Goal: Transaction & Acquisition: Purchase product/service

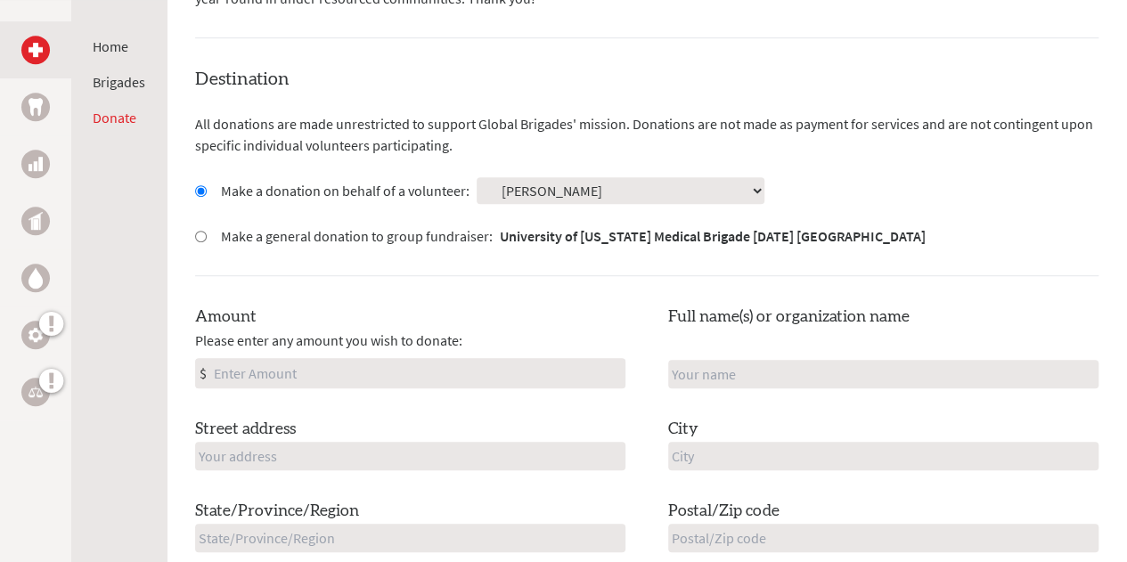
scroll to position [445, 0]
click at [419, 377] on input "Amount" at bounding box center [417, 372] width 414 height 29
type input "478"
click at [745, 368] on input "text" at bounding box center [883, 373] width 430 height 29
click at [641, 332] on div "Amount Please enter any amount you wish to donate: $ 478 Full name(s) or organi…" at bounding box center [646, 469] width 903 height 330
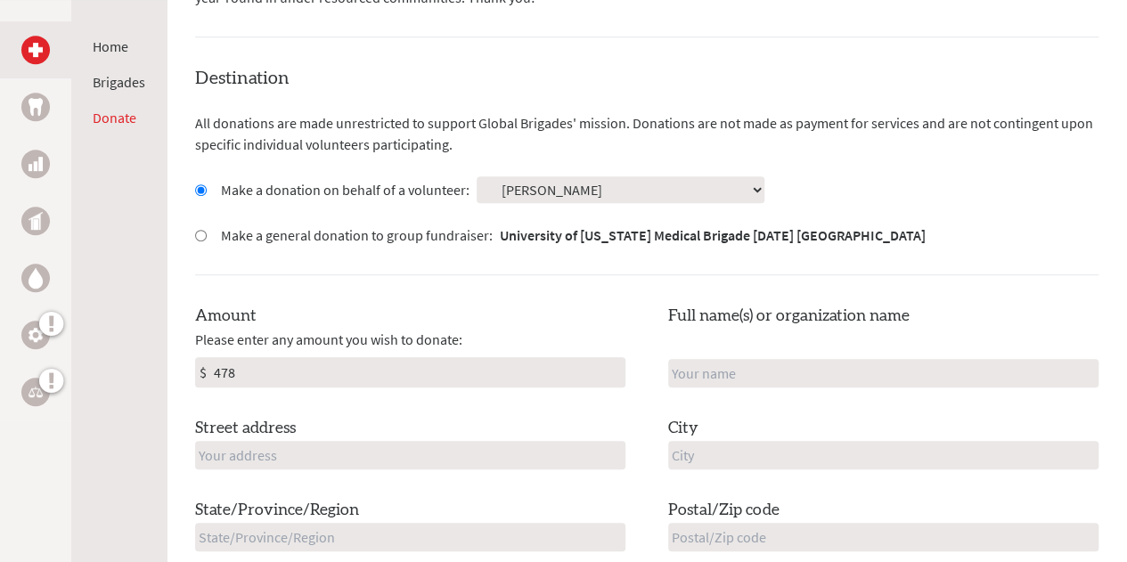
click at [747, 371] on input "text" at bounding box center [883, 373] width 430 height 29
type input "[PERSON_NAME]"
type input "[STREET_ADDRESS]"
type input "[GEOGRAPHIC_DATA]"
type input "NH"
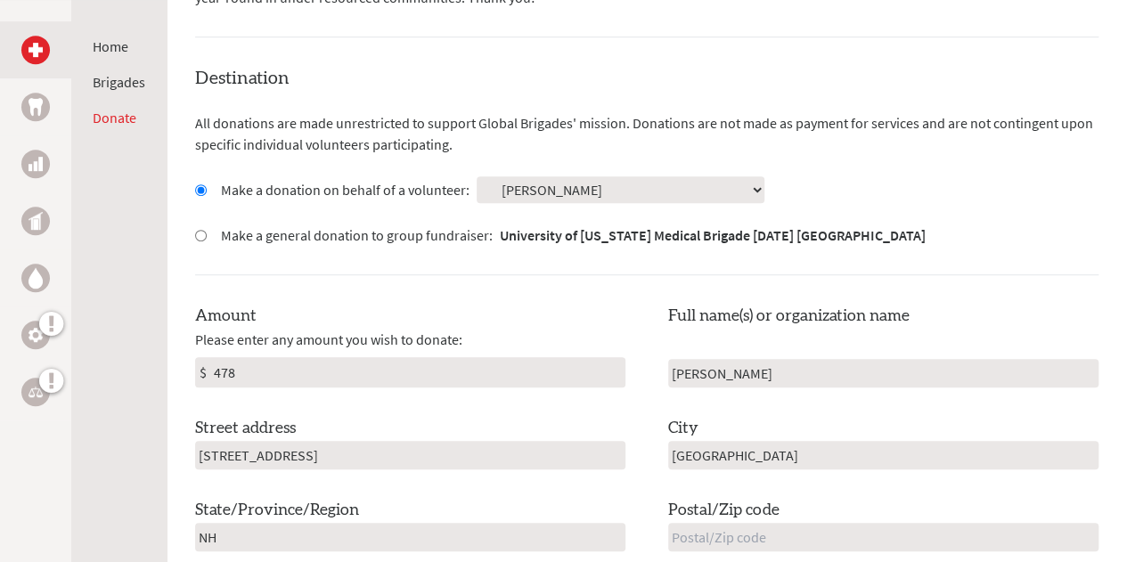
type input "03824"
type input "[GEOGRAPHIC_DATA]"
type input "[EMAIL_ADDRESS][DOMAIN_NAME]"
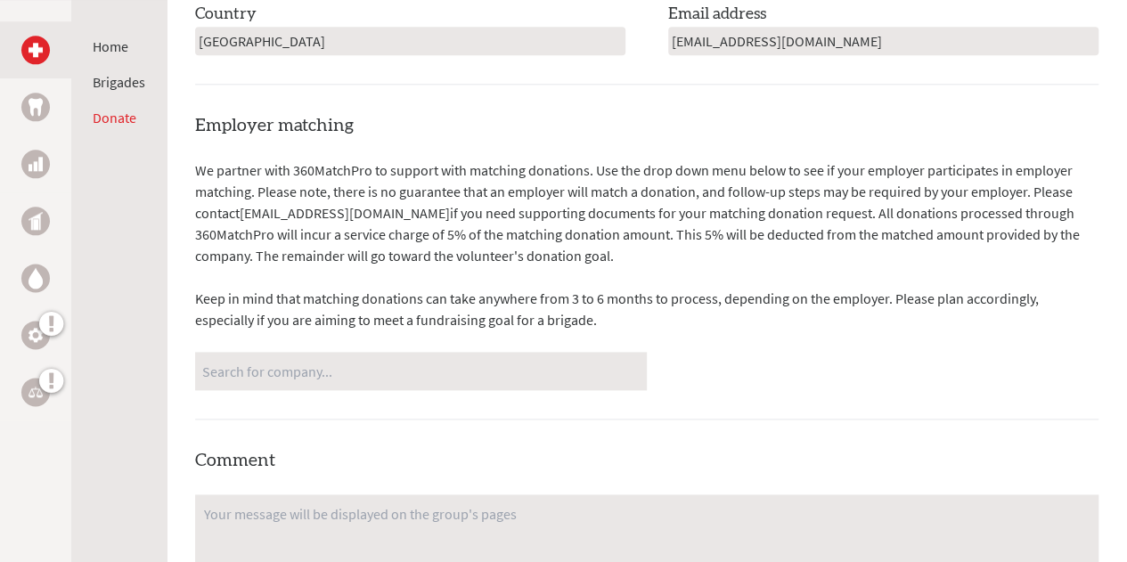
scroll to position [1025, 0]
click at [561, 359] on input "Search for company..." at bounding box center [420, 369] width 437 height 31
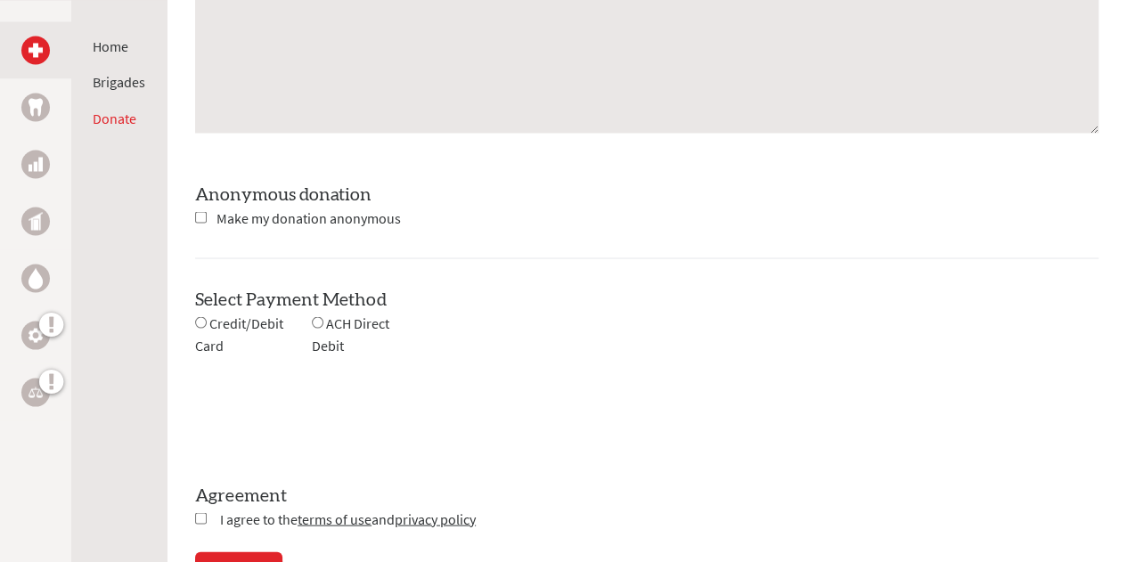
scroll to position [1575, 0]
click at [329, 348] on span "ACH Direct Debit" at bounding box center [351, 333] width 78 height 40
click at [232, 325] on span "Credit/Debit Card" at bounding box center [239, 333] width 88 height 40
click at [198, 322] on input "radio" at bounding box center [201, 321] width 12 height 12
radio input "true"
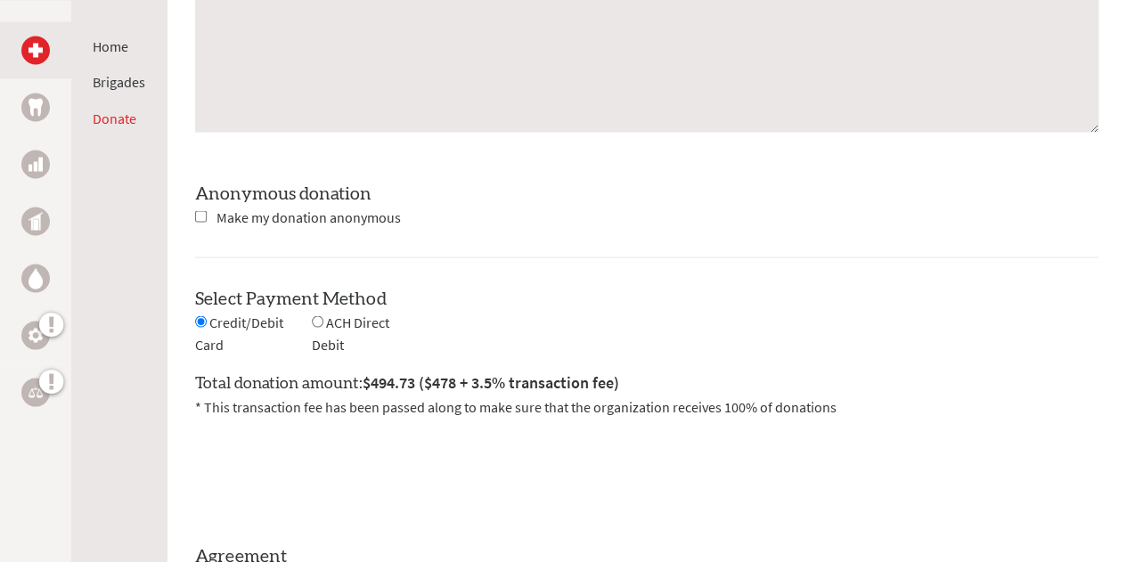
click at [317, 317] on input "radio" at bounding box center [318, 321] width 12 height 12
radio input "true"
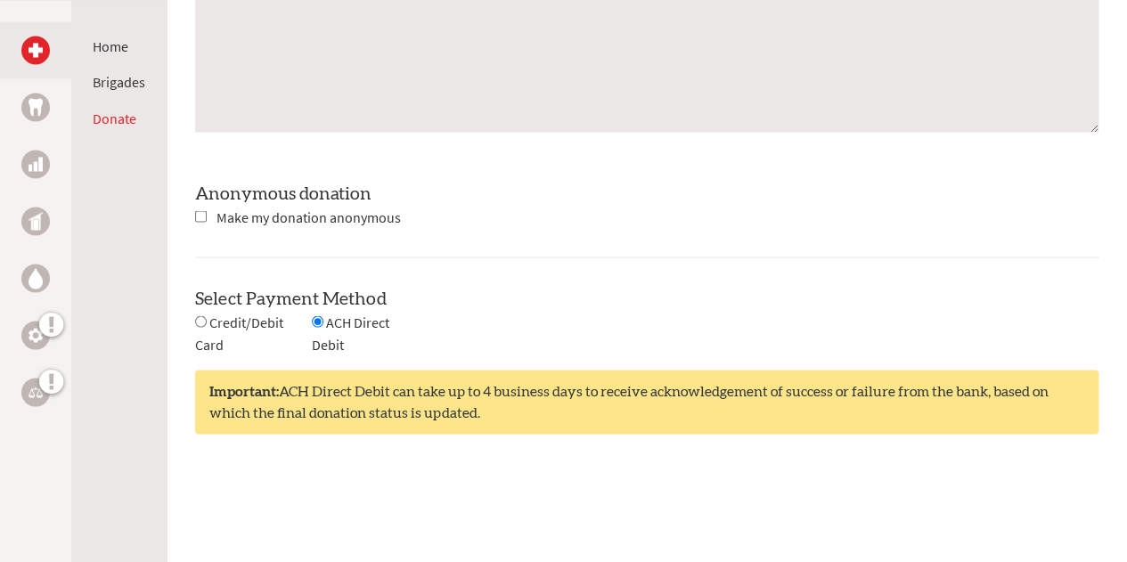
click at [199, 325] on div "Credit/Debit Card" at bounding box center [253, 333] width 117 height 45
click at [203, 315] on input "radio" at bounding box center [201, 321] width 12 height 12
radio input "true"
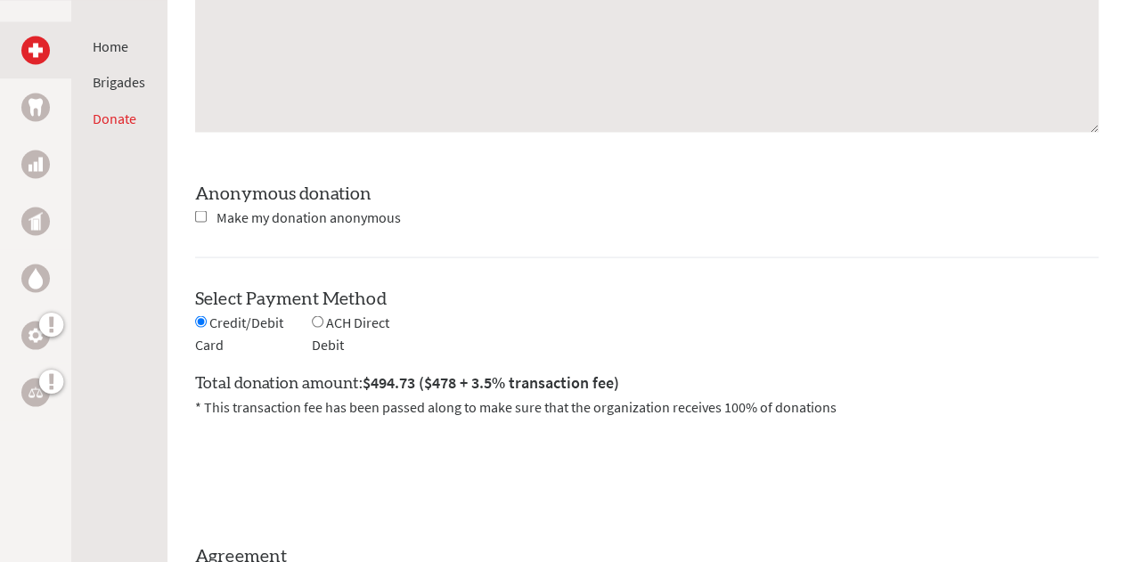
click at [316, 322] on input "radio" at bounding box center [318, 321] width 12 height 12
radio input "true"
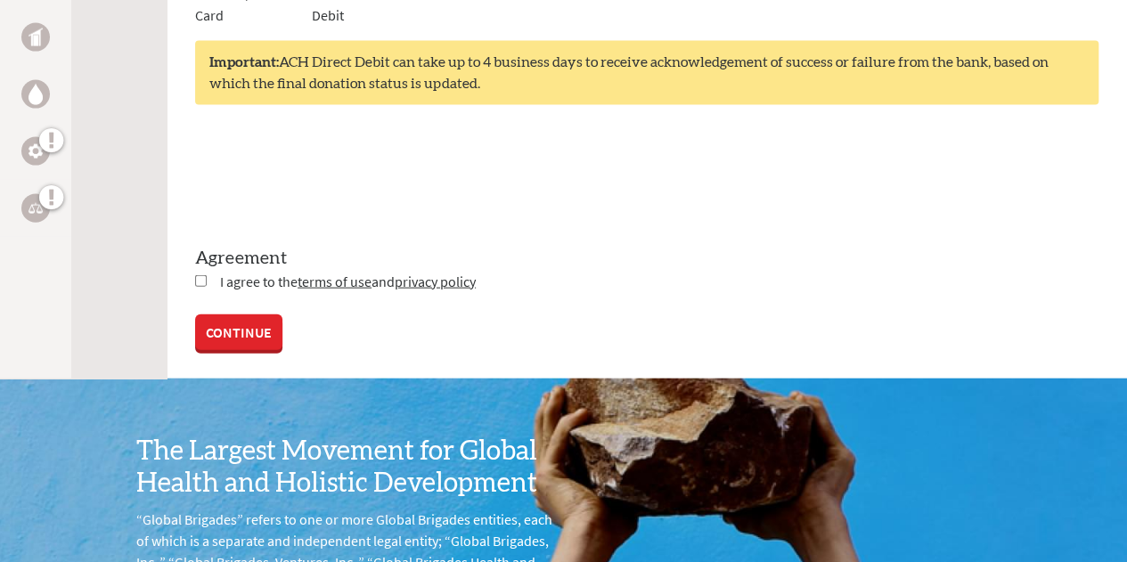
scroll to position [1909, 0]
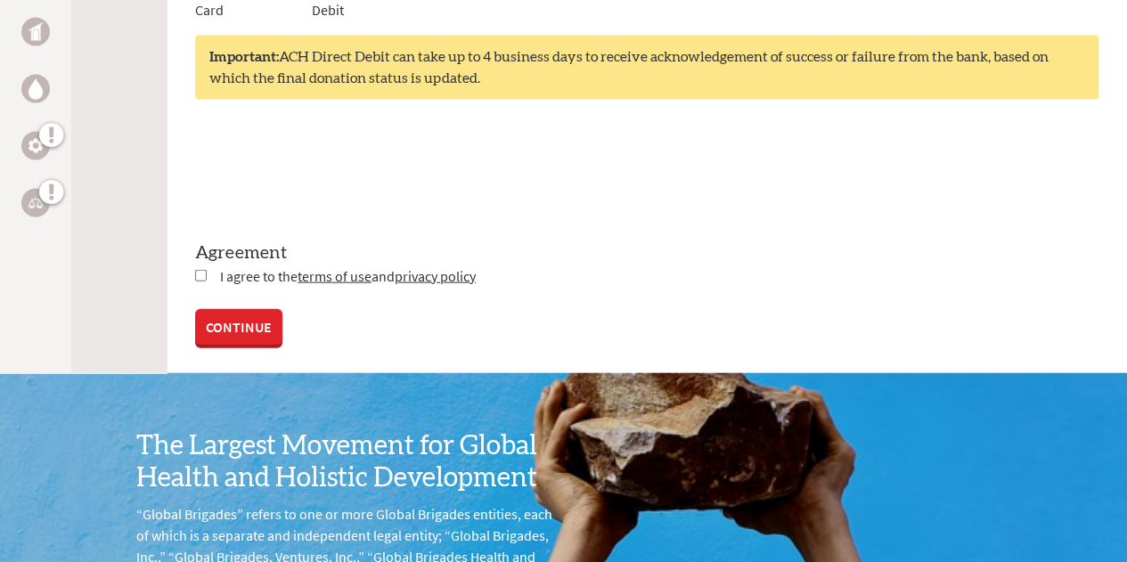
click at [198, 273] on input "checkbox" at bounding box center [201, 276] width 12 height 12
checkbox input "true"
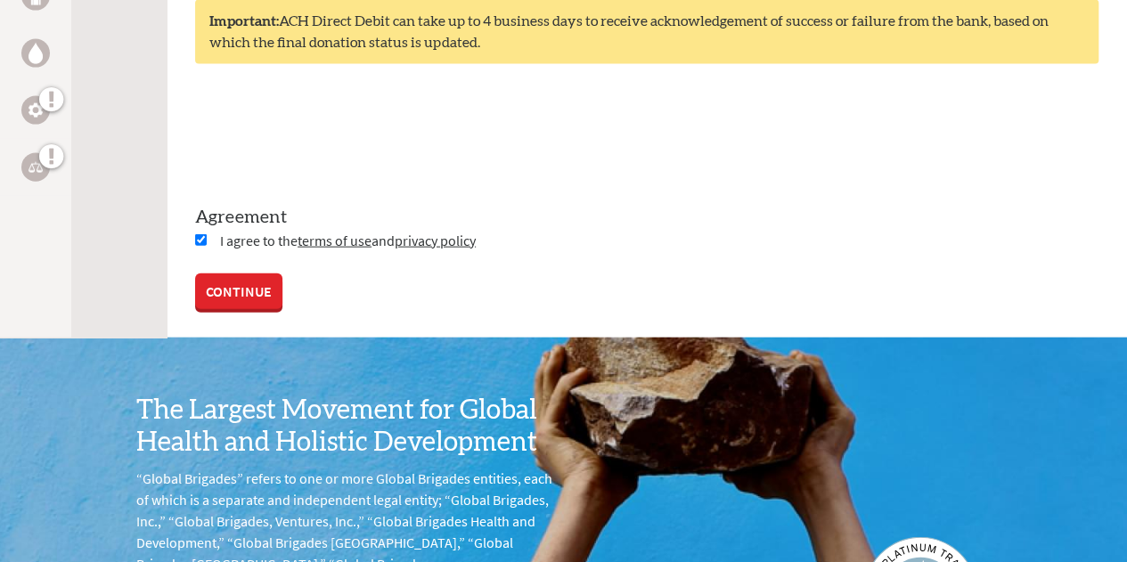
scroll to position [1944, 0]
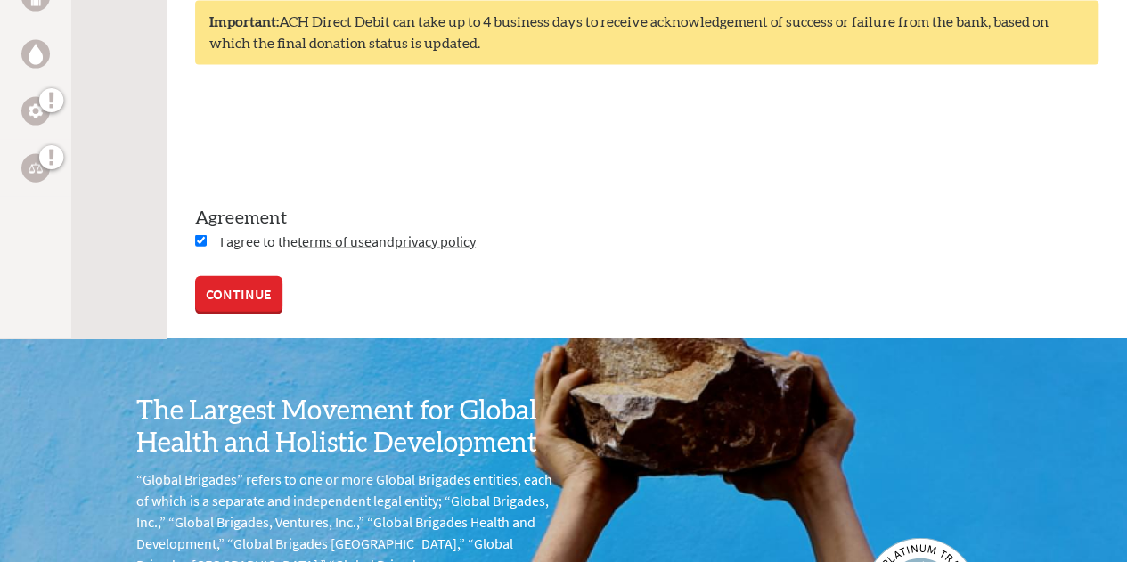
click at [240, 280] on link "CONTINUE" at bounding box center [238, 294] width 87 height 36
